Goal: Task Accomplishment & Management: Complete application form

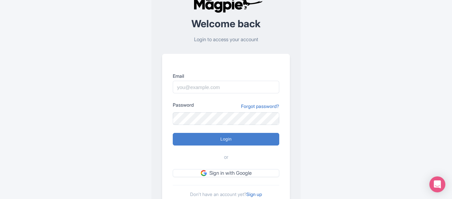
scroll to position [61, 0]
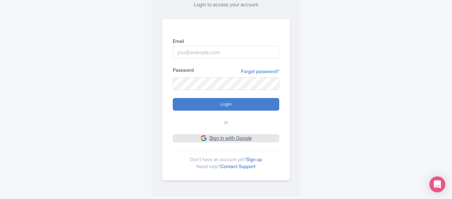
click at [243, 138] on link "Sign in with Google" at bounding box center [226, 138] width 106 height 8
click at [260, 160] on link "Sign up" at bounding box center [254, 160] width 16 height 6
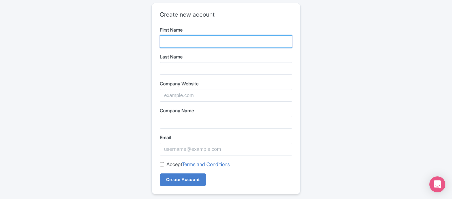
click at [178, 39] on input "First Name" at bounding box center [226, 41] width 132 height 13
type input "USMAN"
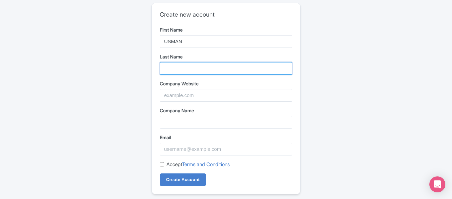
click at [202, 74] on input "Last Name" at bounding box center [226, 68] width 132 height 13
type input "KHAN"
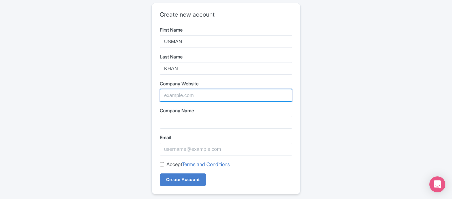
click at [202, 99] on input "Company Website" at bounding box center [226, 95] width 132 height 13
paste input "https://indiatravelhub.com/"
type input "https://indiatravelhub.com/"
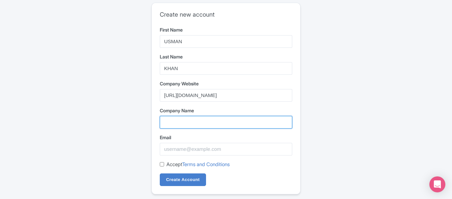
click at [184, 121] on input "Company Name" at bounding box center [226, 122] width 132 height 13
click at [200, 122] on input "India Travel Agency" at bounding box center [226, 122] width 132 height 13
type input "India Travel Hub"
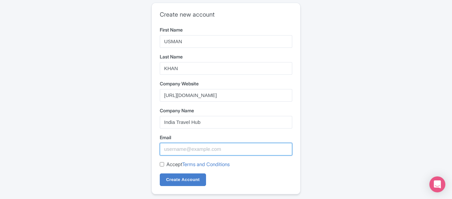
drag, startPoint x: 211, startPoint y: 153, endPoint x: 210, endPoint y: 149, distance: 4.9
click at [211, 153] on input "Email" at bounding box center [226, 149] width 132 height 13
type input "Indiatravelhub1965@gmail.com"
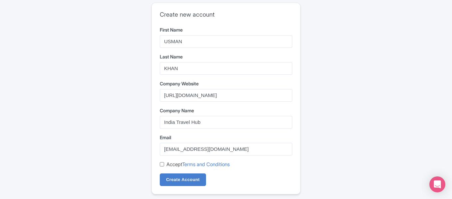
click at [161, 165] on input "Accept Terms and Conditions" at bounding box center [162, 164] width 4 height 4
checkbox input "true"
click at [174, 181] on input "Create Account" at bounding box center [183, 180] width 46 height 13
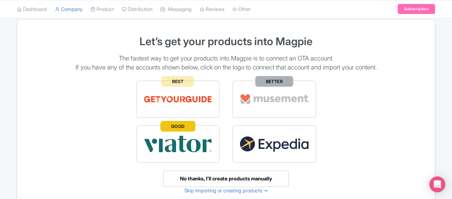
scroll to position [33, 0]
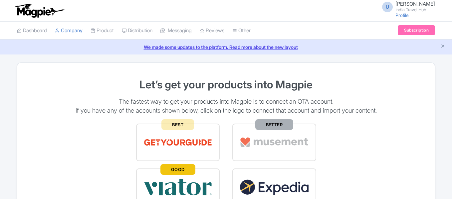
scroll to position [33, 0]
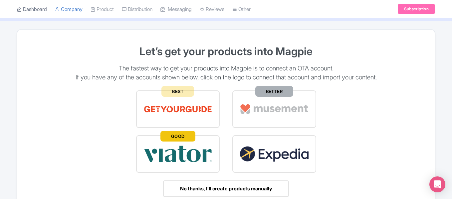
click at [39, 12] on link "Dashboard" at bounding box center [32, 9] width 30 height 18
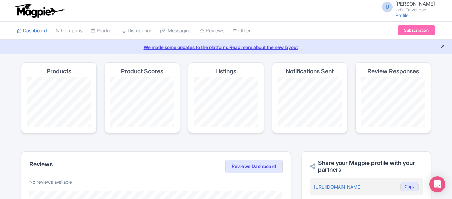
click at [442, 46] on icon "Close announcement" at bounding box center [442, 46] width 5 height 5
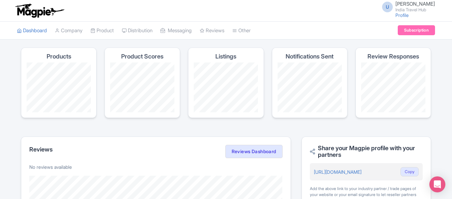
scroll to position [170, 0]
